Goal: Task Accomplishment & Management: Use online tool/utility

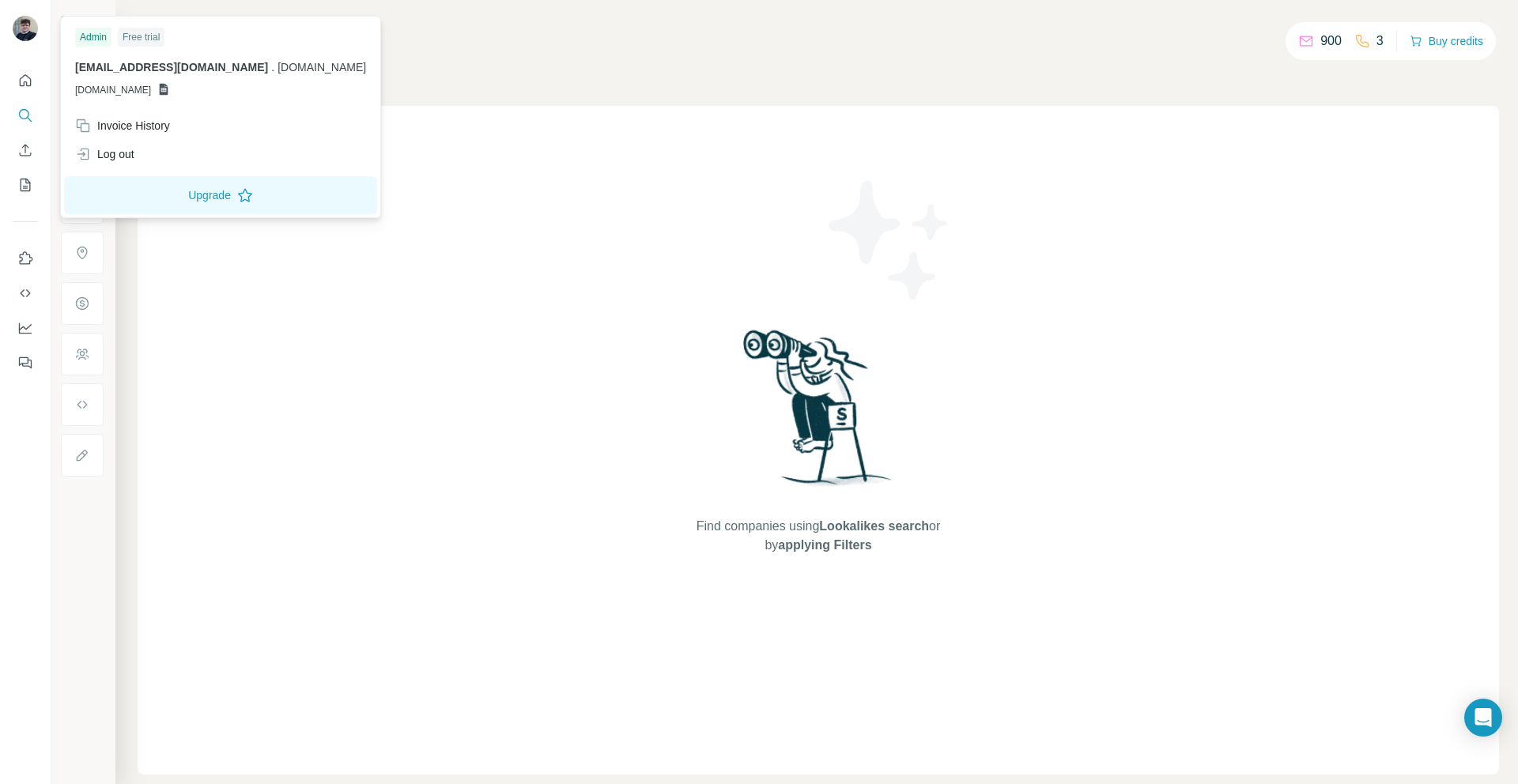
click at [30, 30] on img at bounding box center [25, 28] width 25 height 25
click at [117, 153] on div "Log out" at bounding box center [105, 153] width 59 height 16
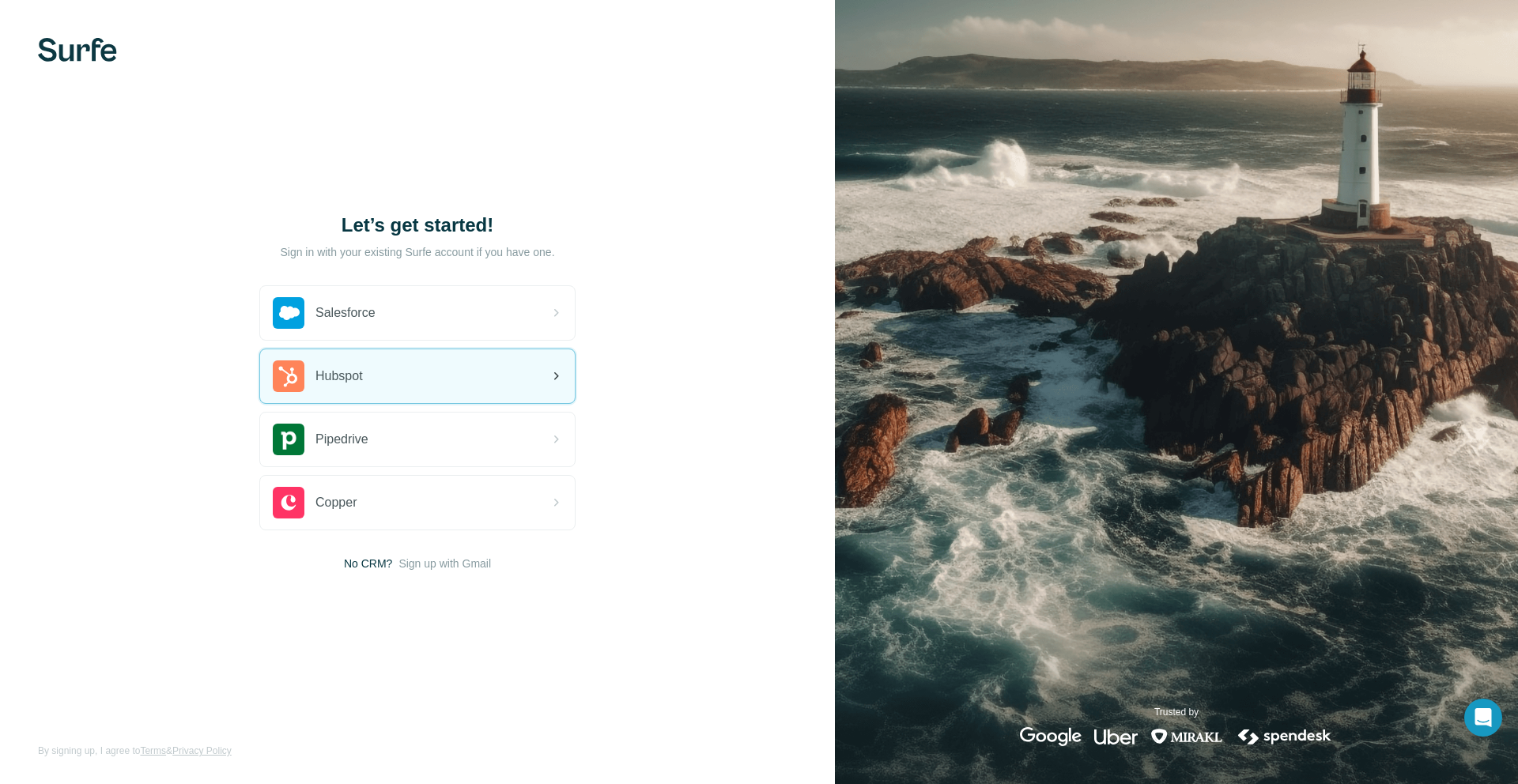
click at [363, 374] on span "Hubspot" at bounding box center [339, 375] width 47 height 19
click at [506, 376] on div "Hubspot" at bounding box center [417, 376] width 315 height 54
click at [367, 398] on div "Hubspot" at bounding box center [417, 376] width 315 height 54
